Goal: Find specific page/section: Find specific page/section

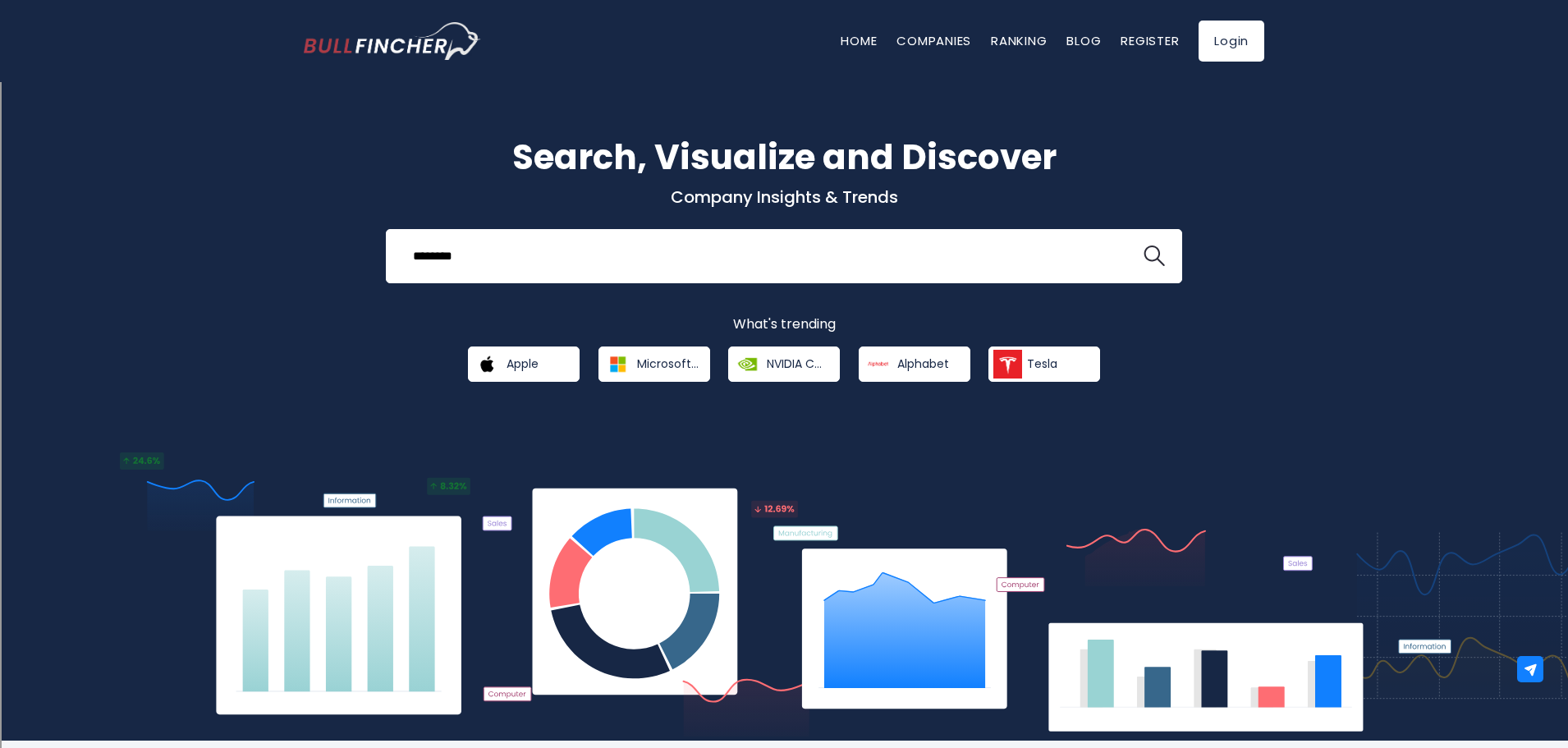
click at [1144, 245] on button at bounding box center [1154, 255] width 21 height 21
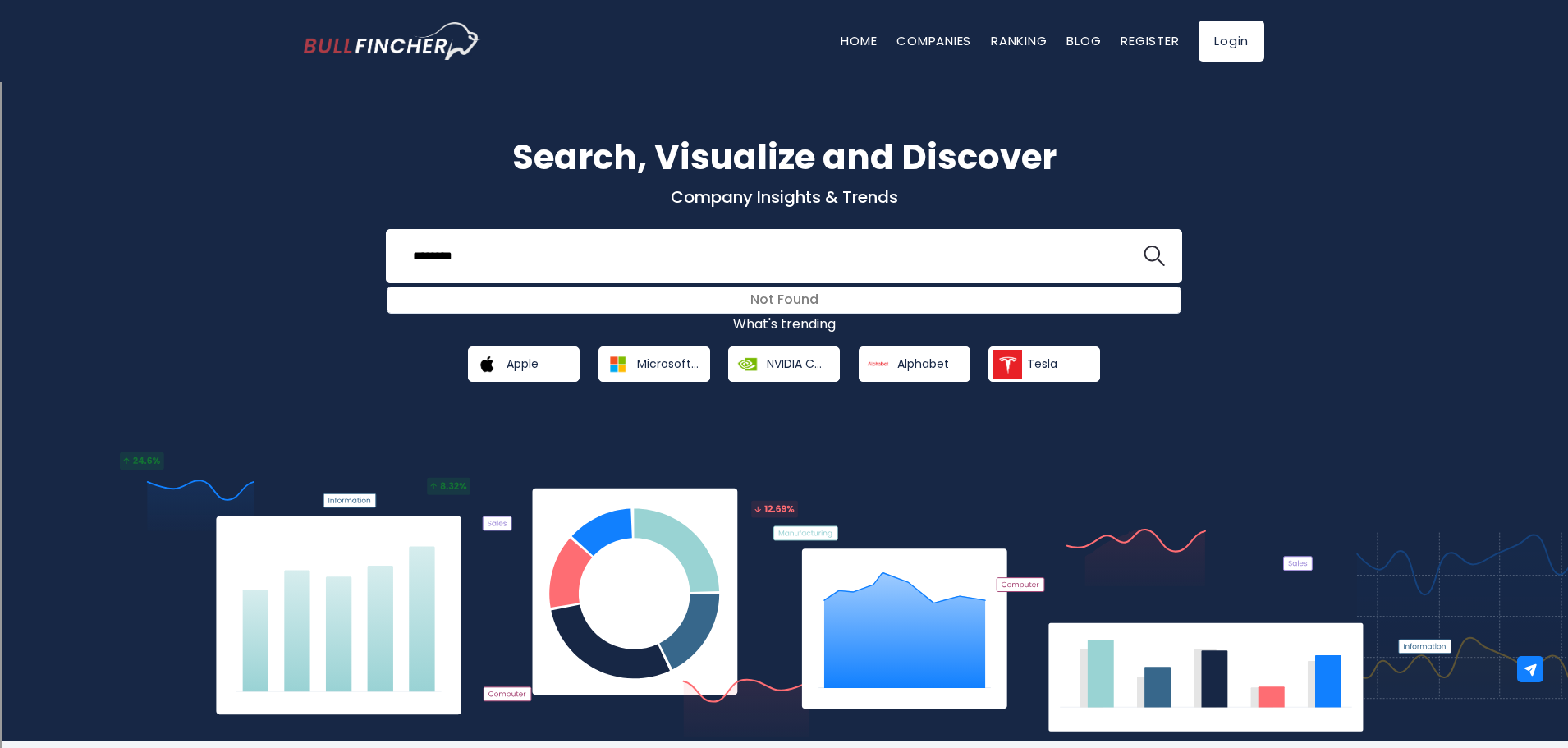
click at [1144, 245] on button at bounding box center [1154, 255] width 21 height 21
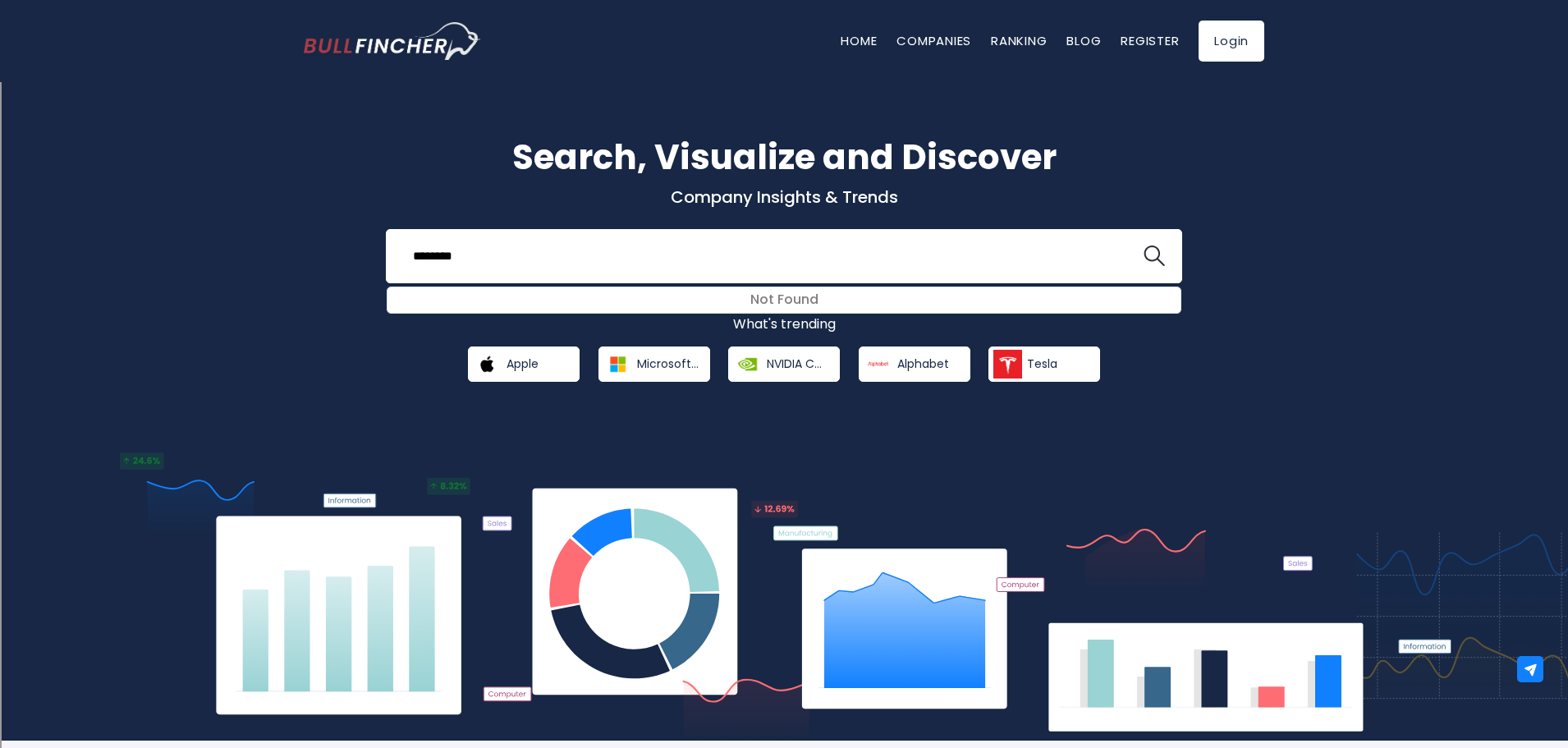
click at [1144, 245] on button at bounding box center [1154, 255] width 21 height 21
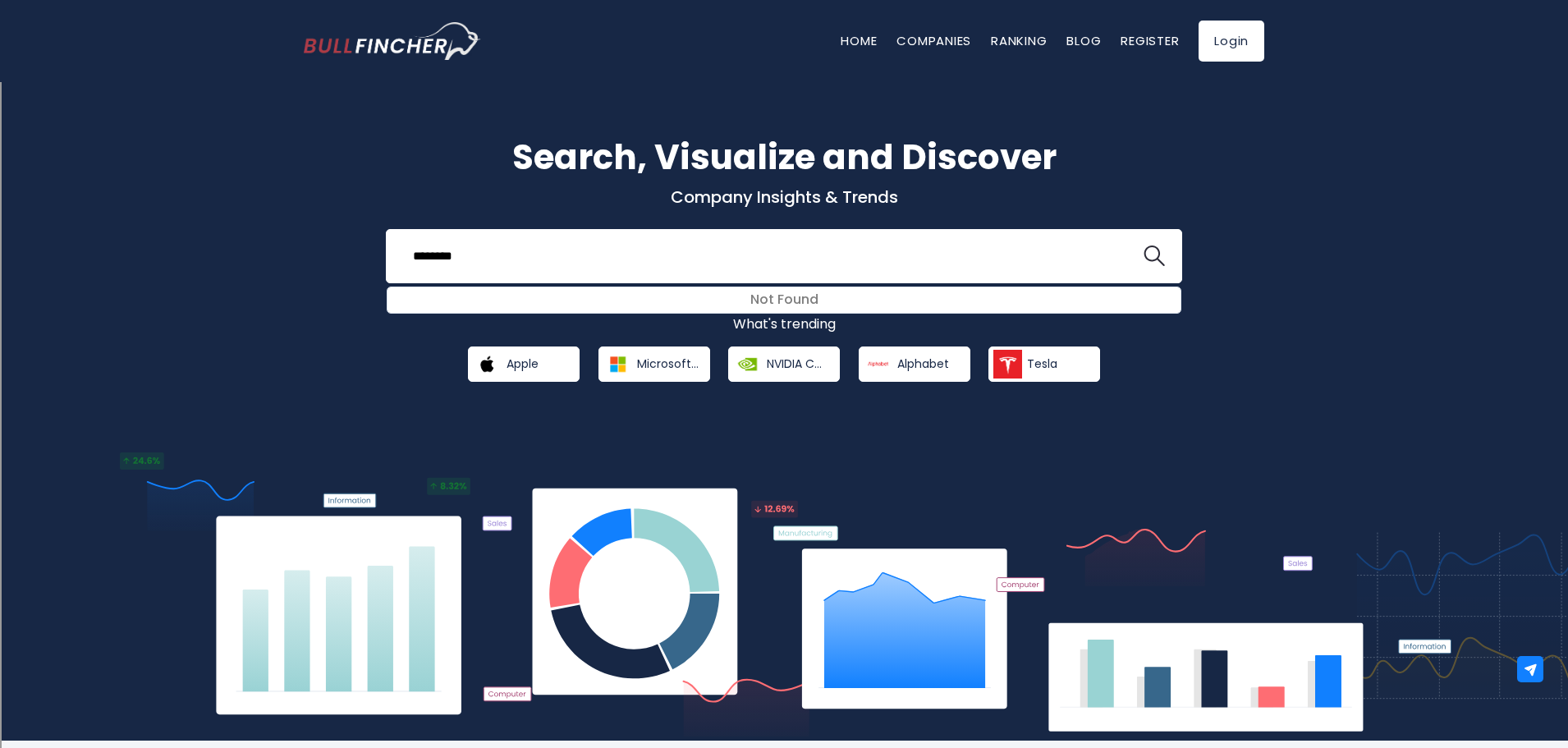
click at [1144, 245] on button at bounding box center [1154, 255] width 21 height 21
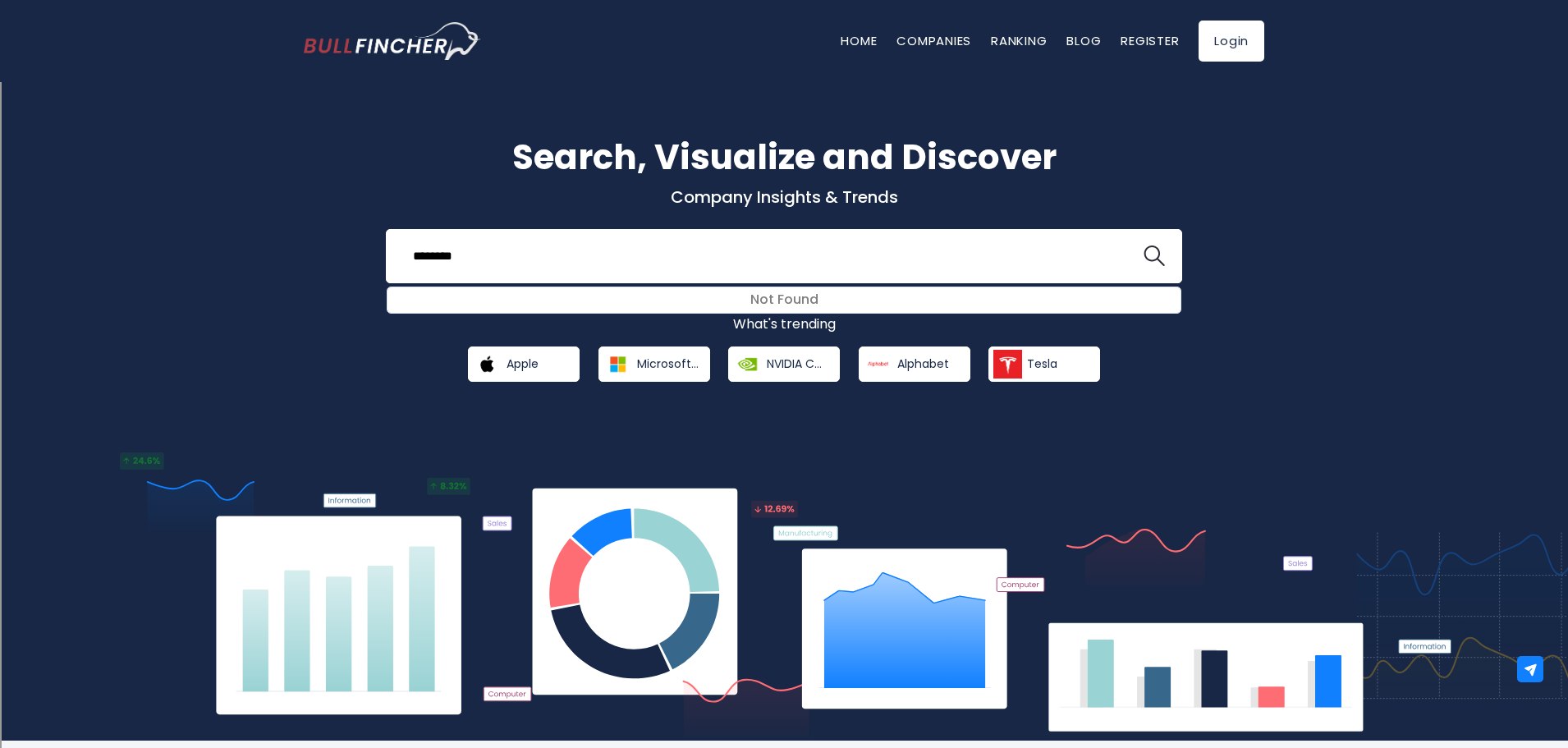
click at [1144, 245] on button at bounding box center [1154, 255] width 21 height 21
click at [704, 575] on img at bounding box center [785, 595] width 1339 height 288
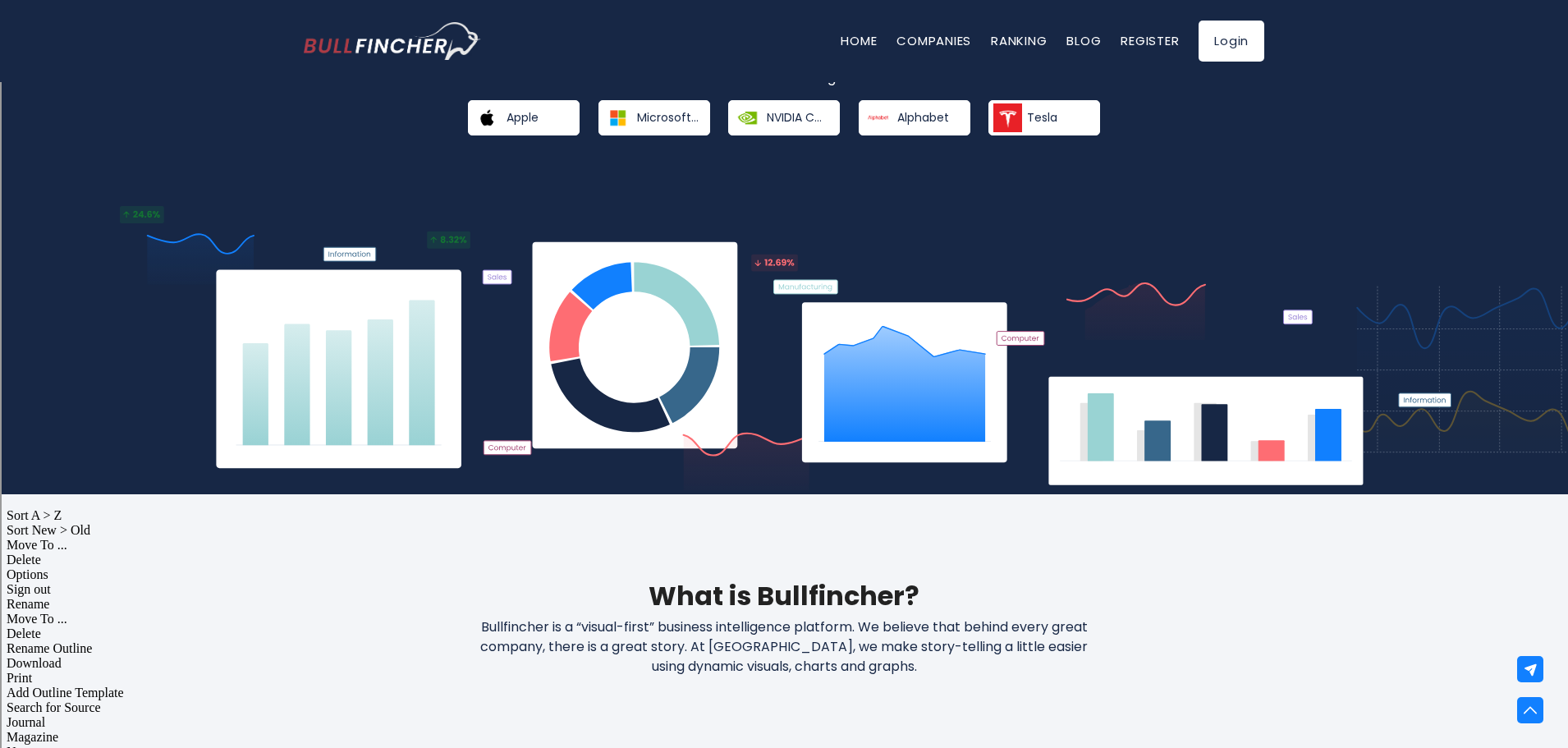
scroll to position [164, 0]
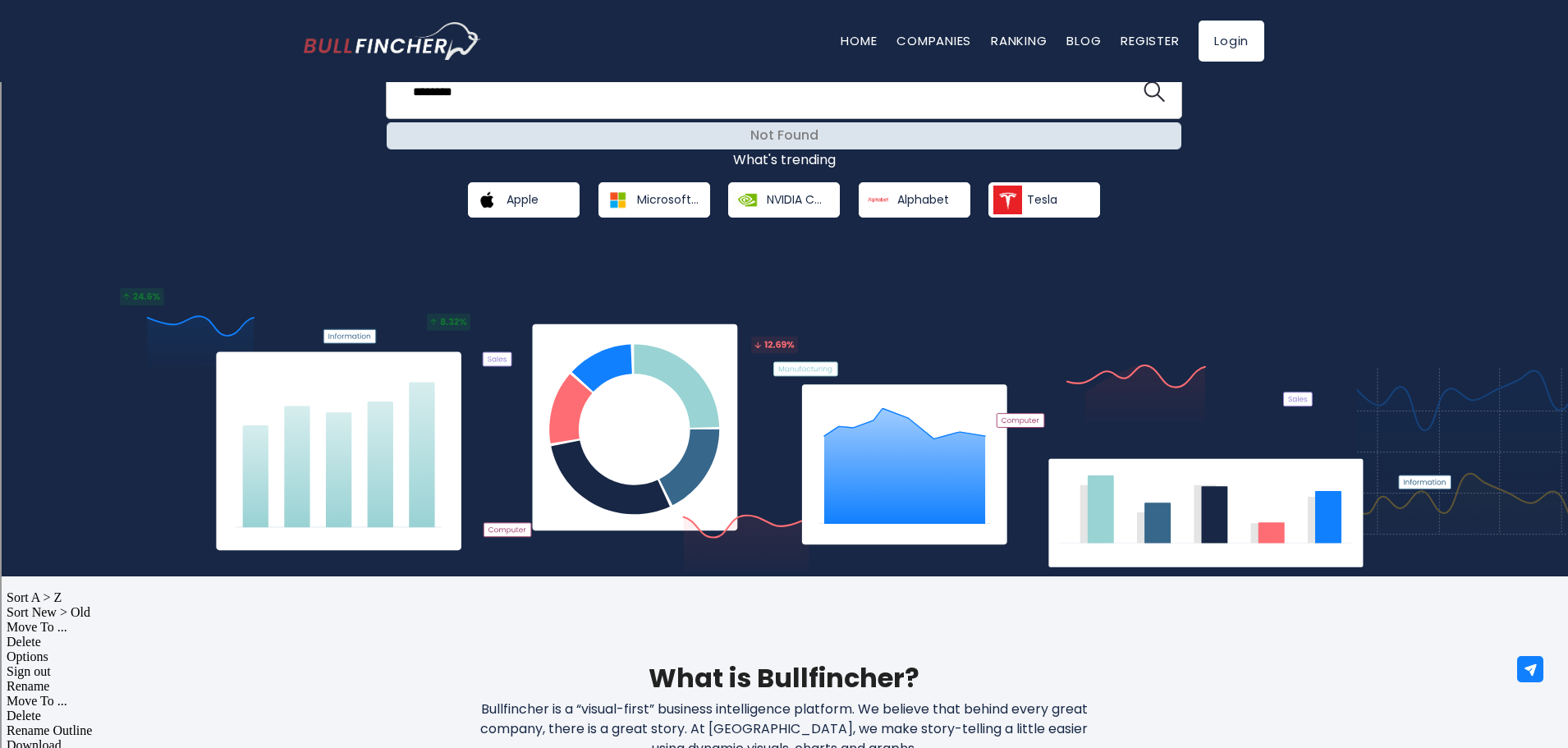
click at [721, 138] on div "Not Found" at bounding box center [784, 136] width 793 height 26
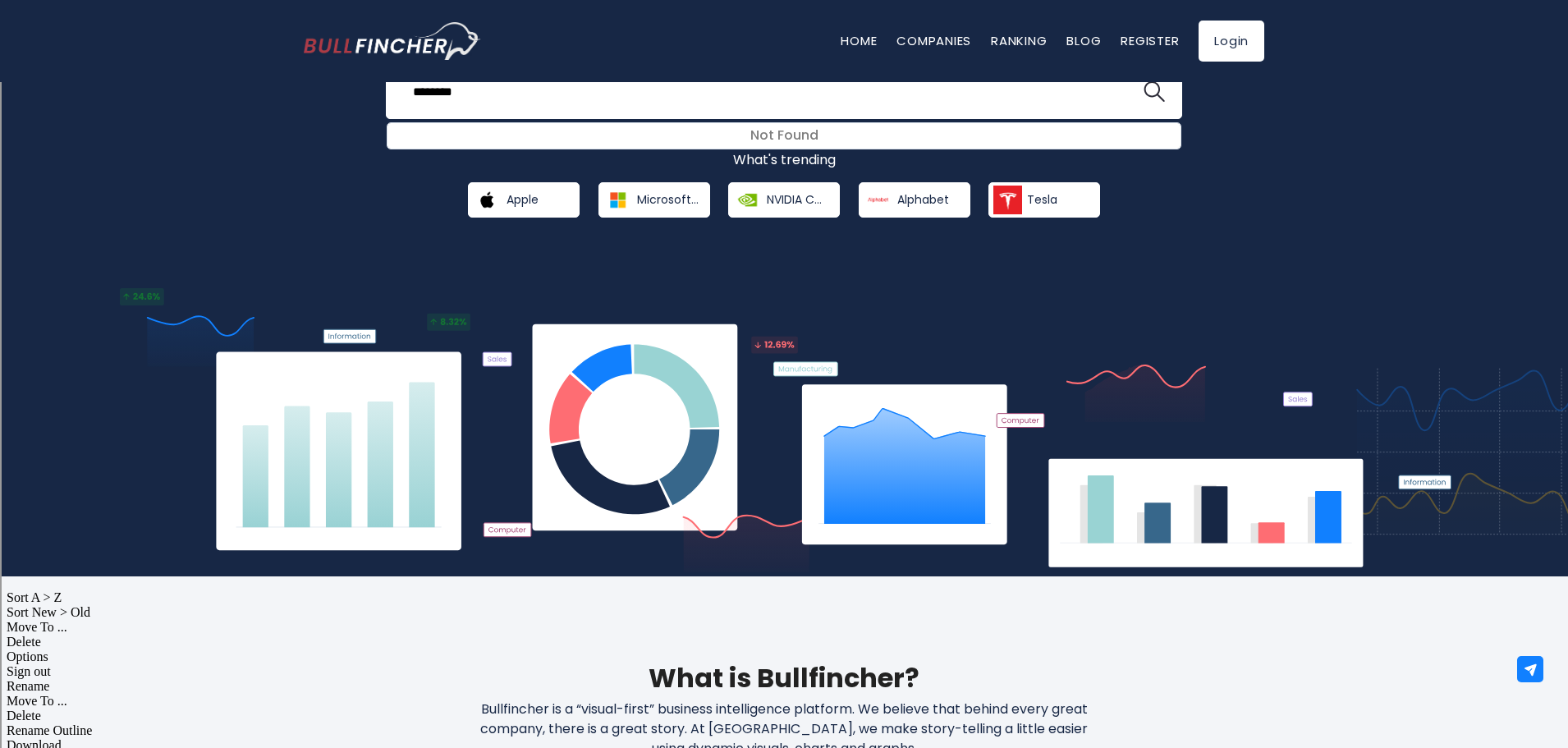
click at [669, 411] on img at bounding box center [785, 432] width 1339 height 288
click at [647, 394] on img at bounding box center [785, 432] width 1339 height 288
click at [637, 390] on img at bounding box center [785, 432] width 1339 height 288
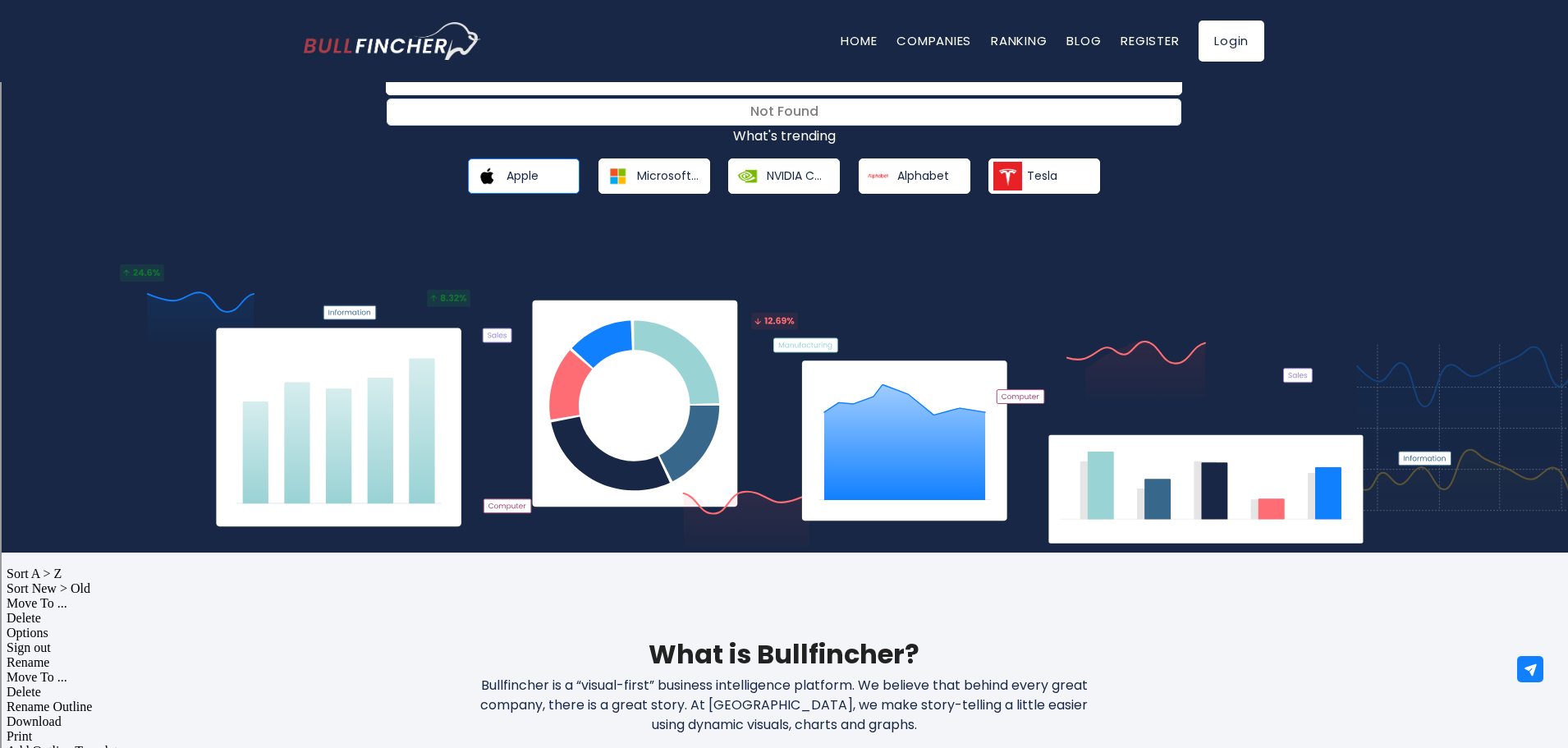
scroll to position [0, 0]
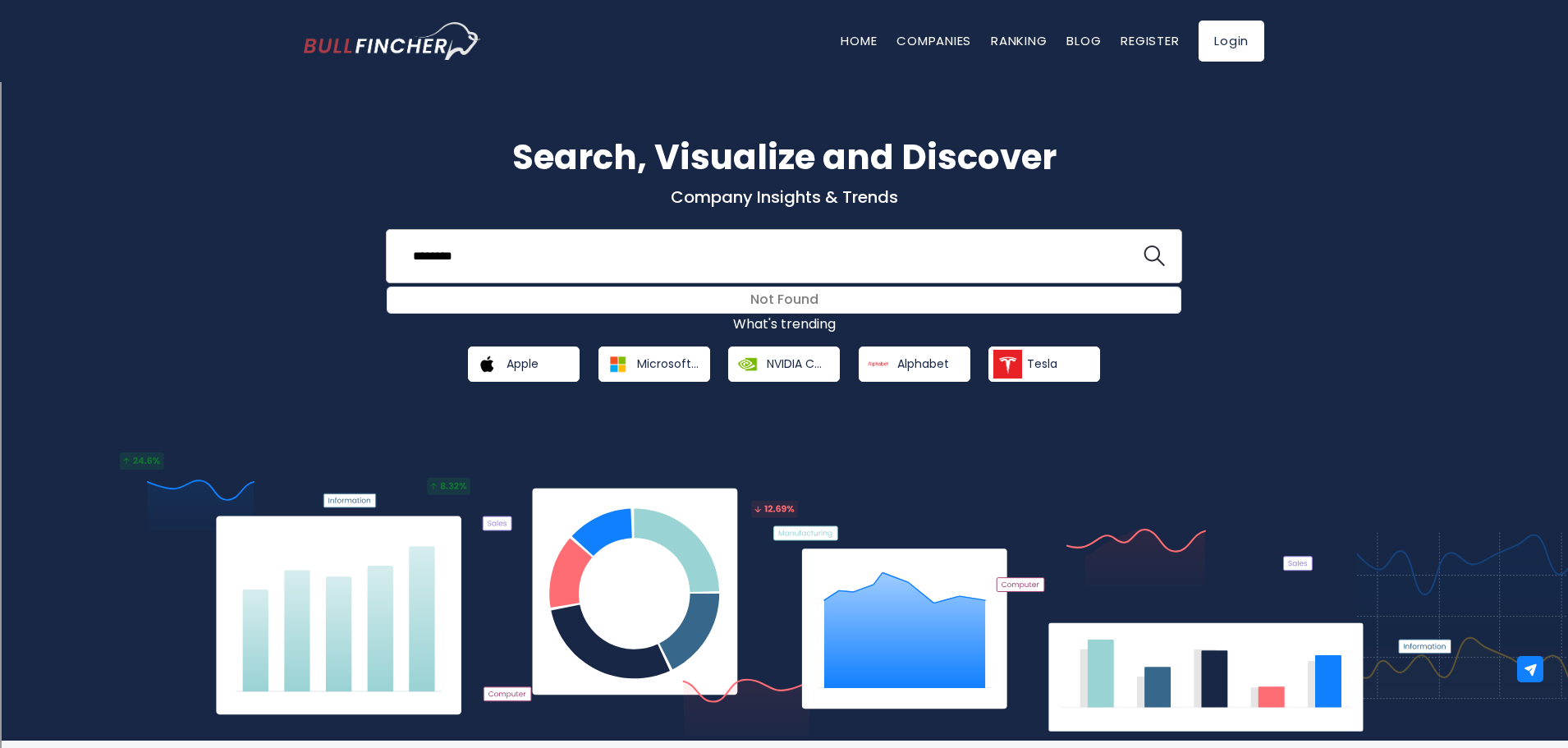
click at [545, 268] on input "********" at bounding box center [764, 255] width 721 height 30
type input "*"
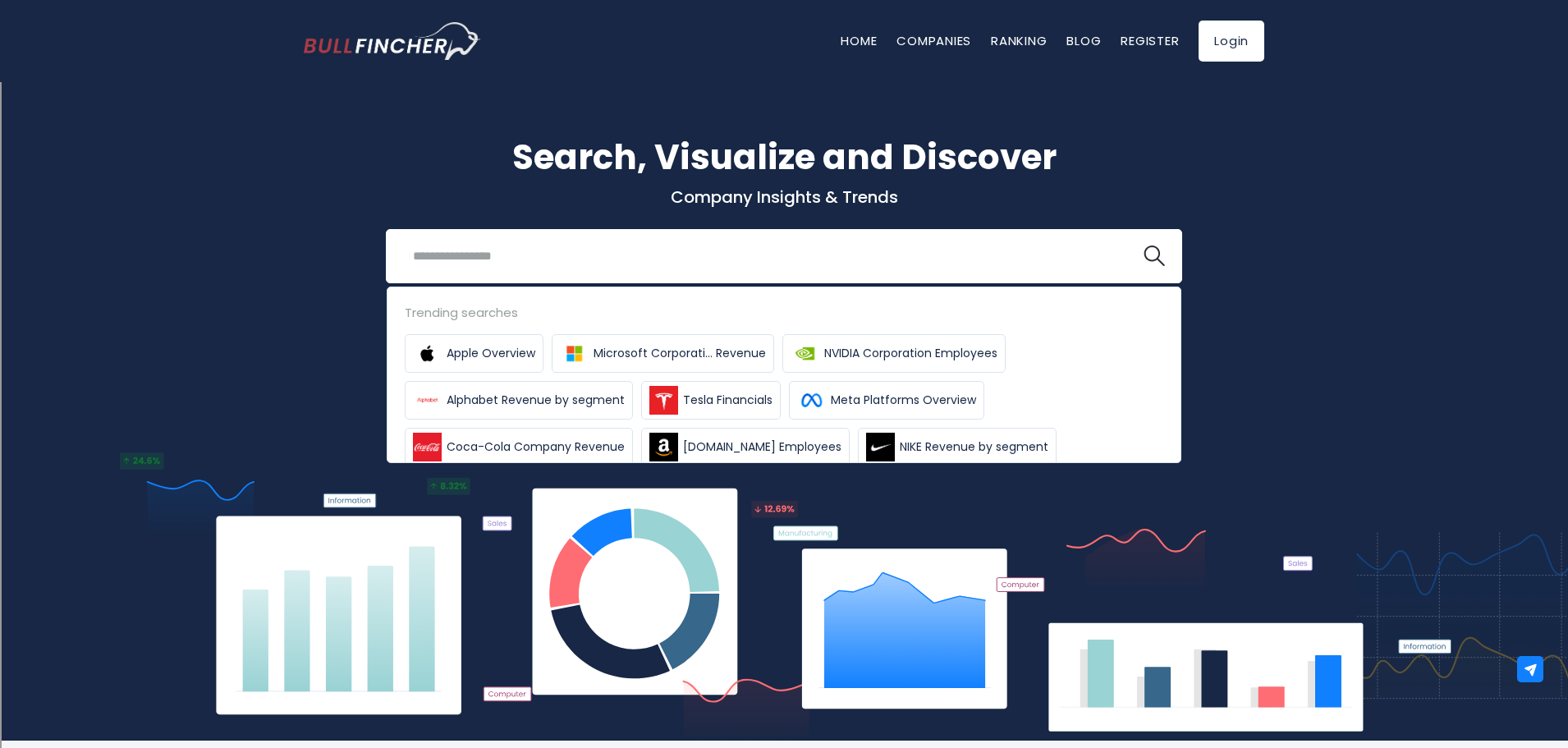
type input "*"
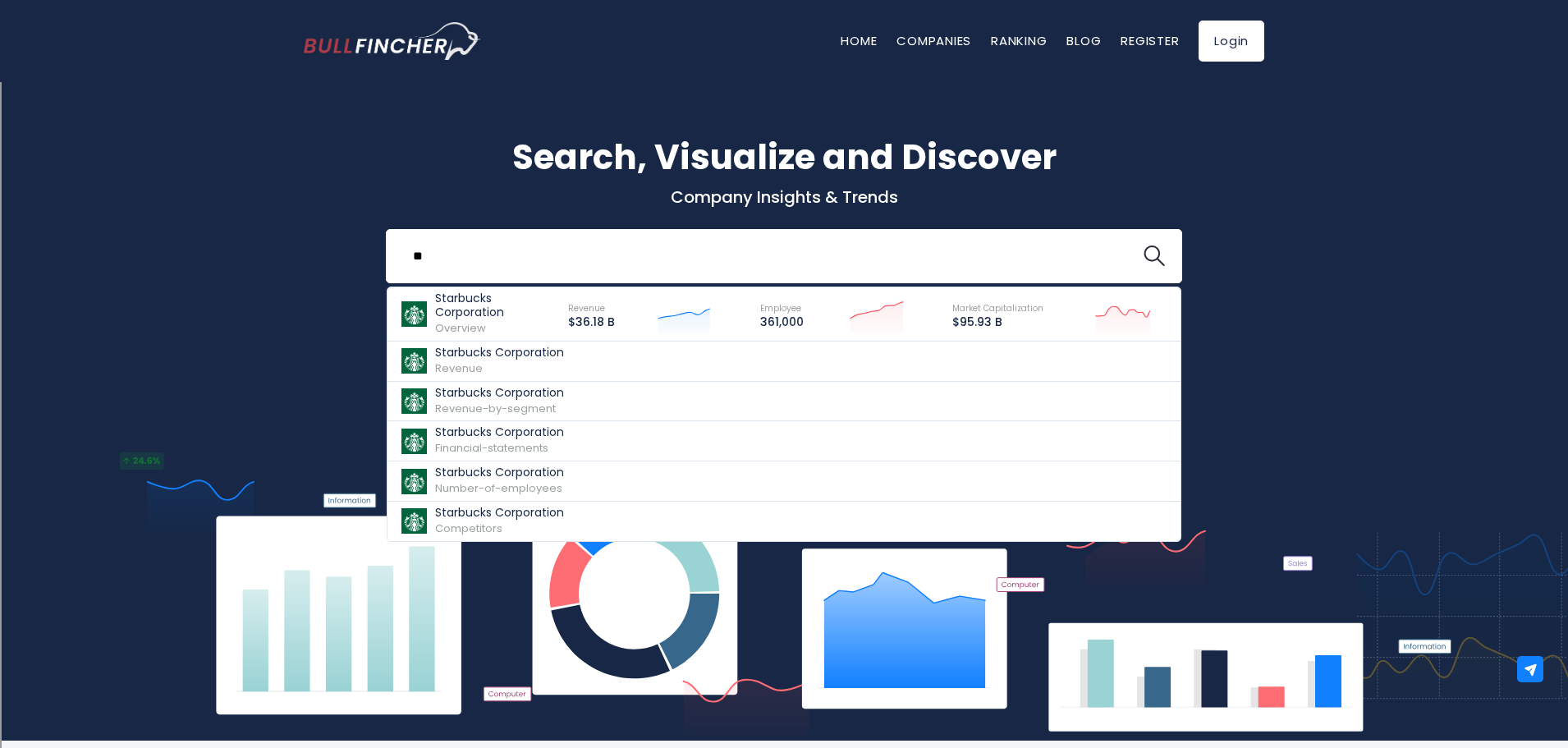
type input "*"
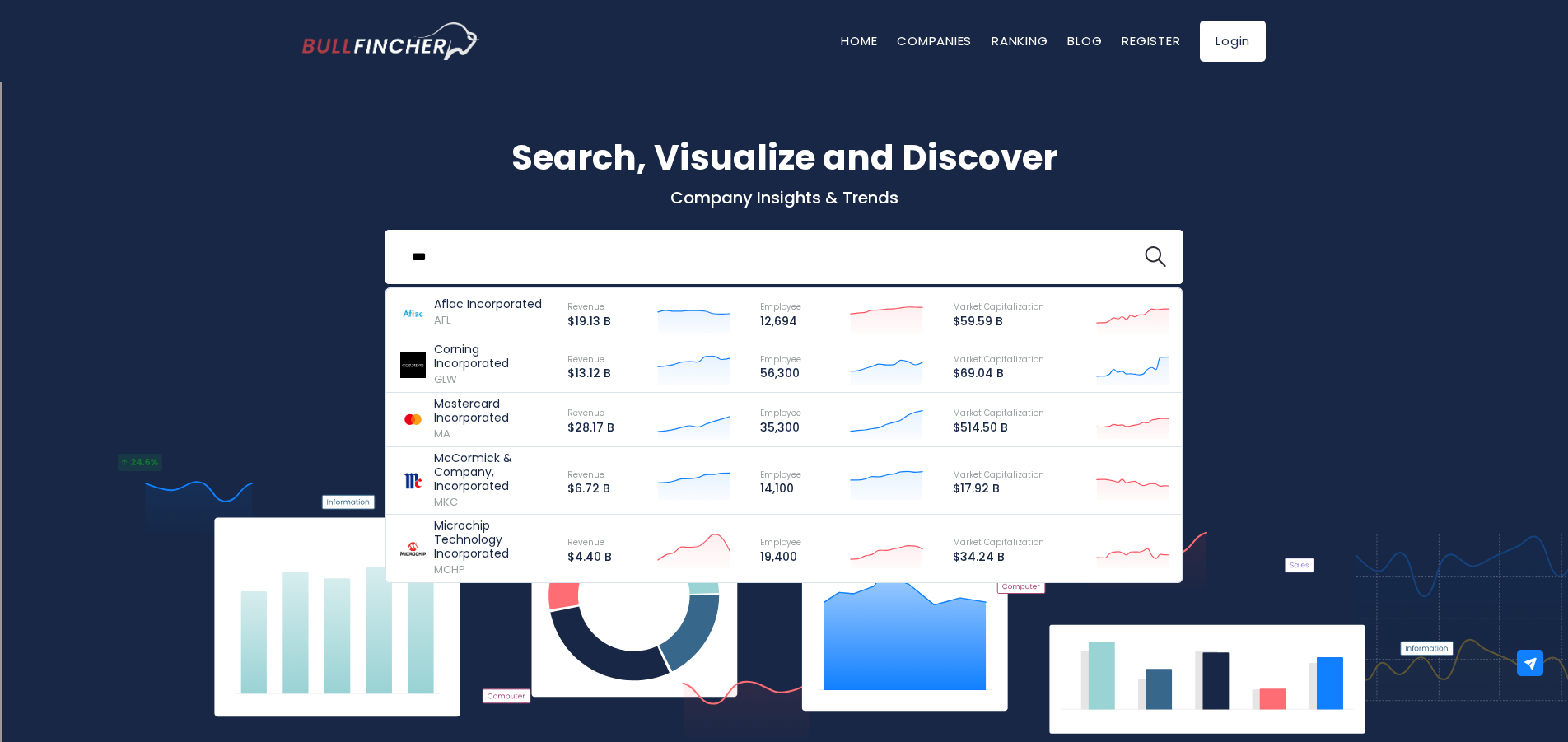
type input "***"
click at [881, 34] on ul "Home Companies Ranking Blog Register" at bounding box center [1010, 41] width 339 height 17
drag, startPoint x: 888, startPoint y: 34, endPoint x: 880, endPoint y: 53, distance: 20.6
click at [881, 52] on nav "Home Companies Ranking Blog Register Login" at bounding box center [1052, 40] width 425 height 41
click at [911, 29] on nav "Home Companies Ranking Blog Register Login" at bounding box center [1052, 40] width 425 height 41
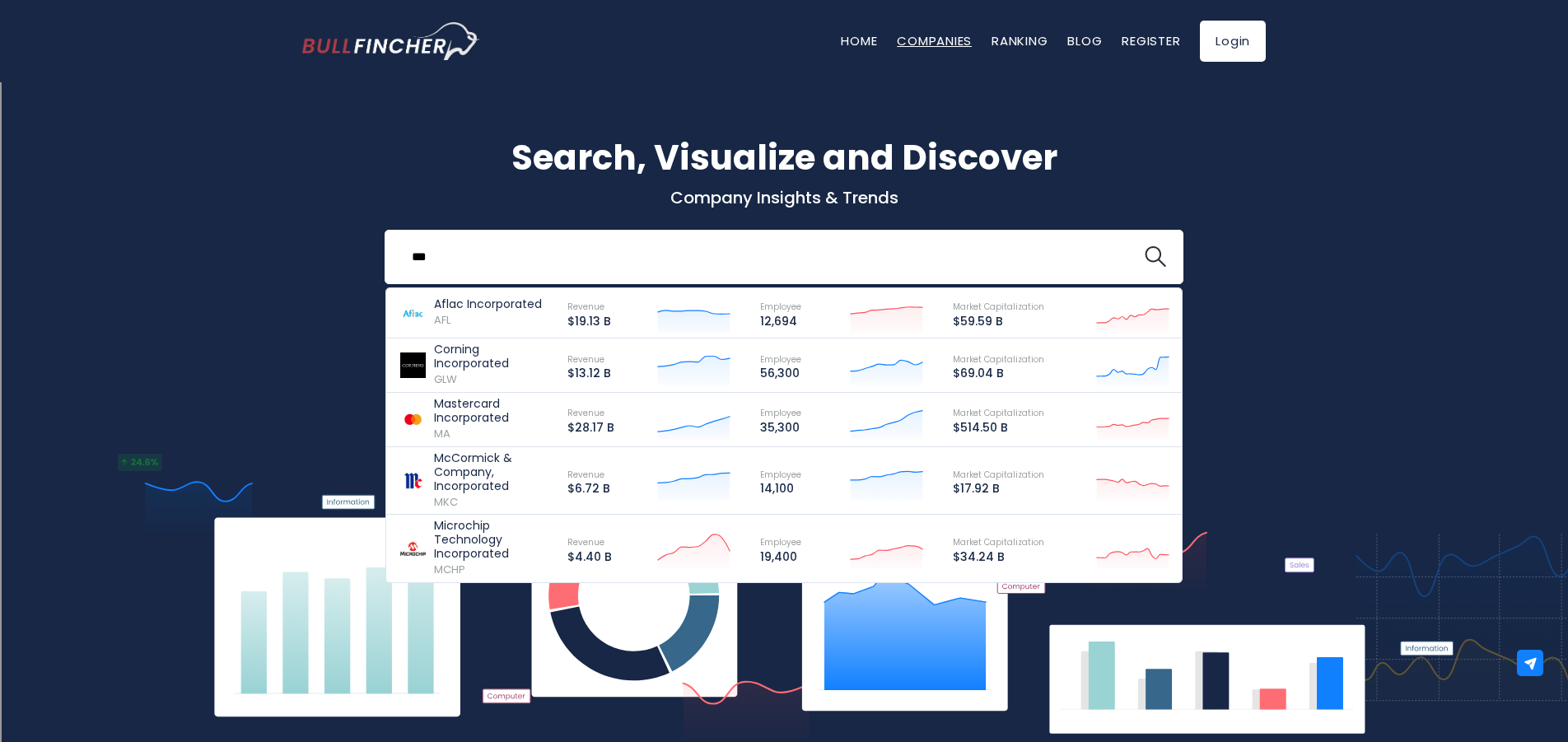
click at [911, 36] on link "Companies" at bounding box center [934, 40] width 75 height 17
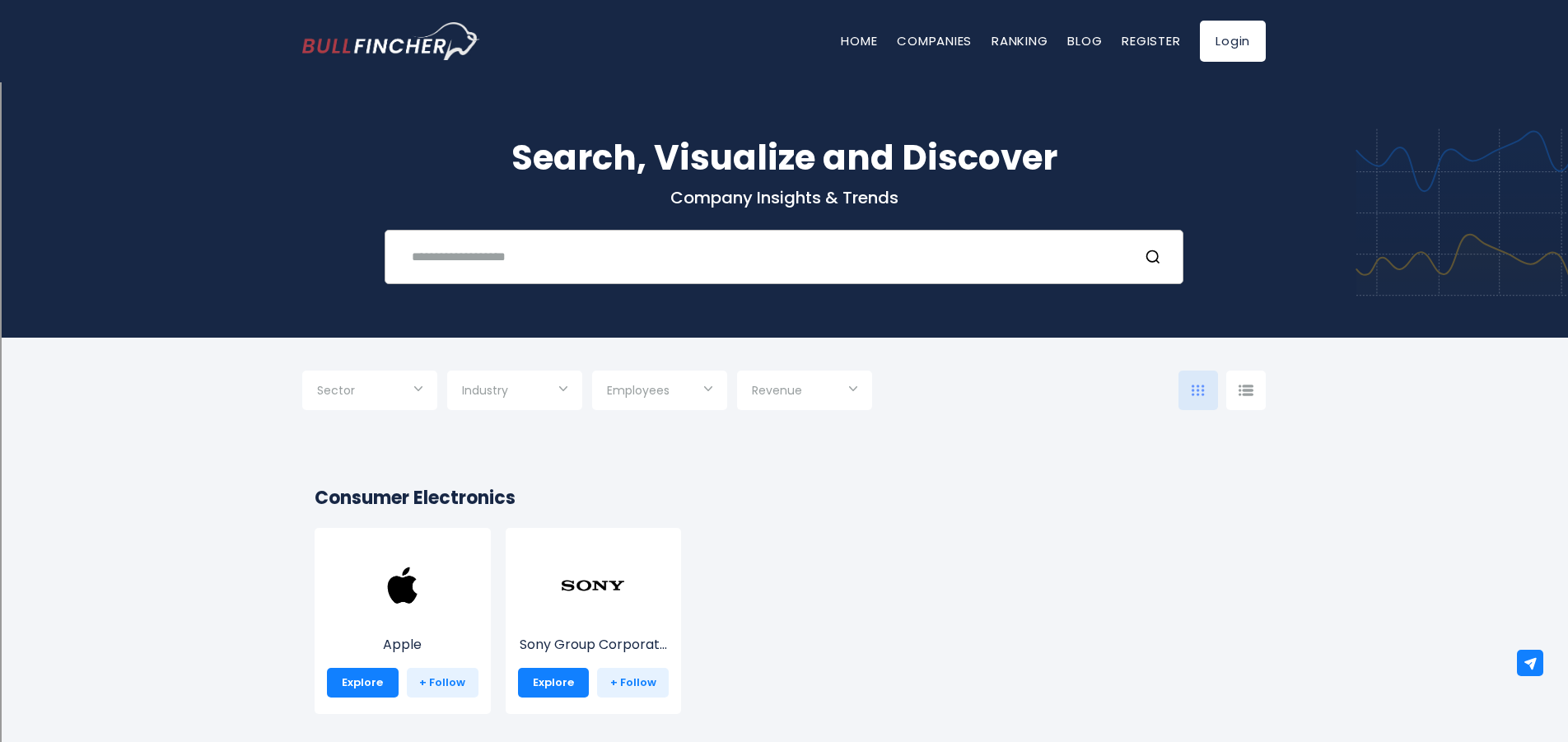
click at [779, 260] on input "text" at bounding box center [763, 256] width 723 height 30
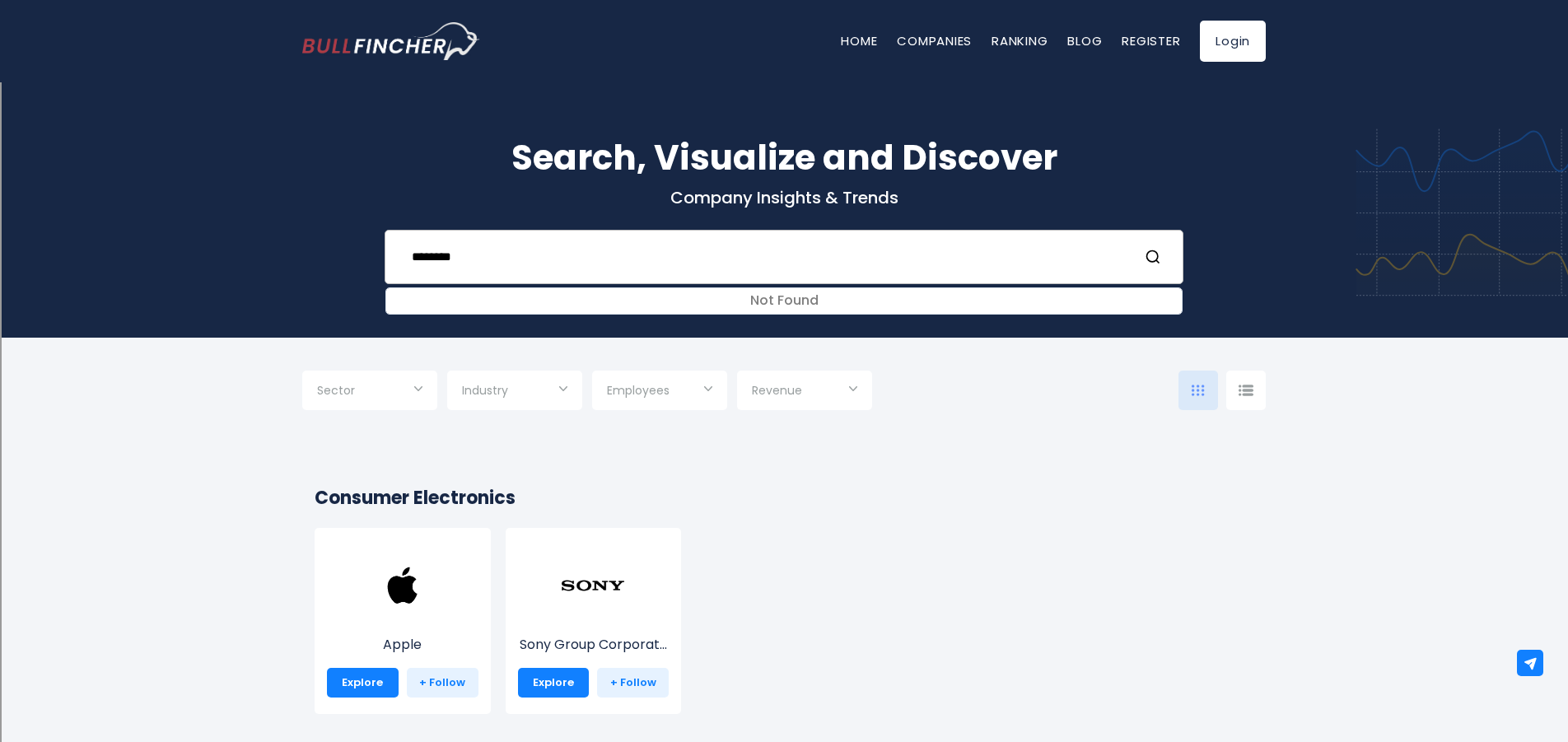
type input "********"
